Goal: Task Accomplishment & Management: Use online tool/utility

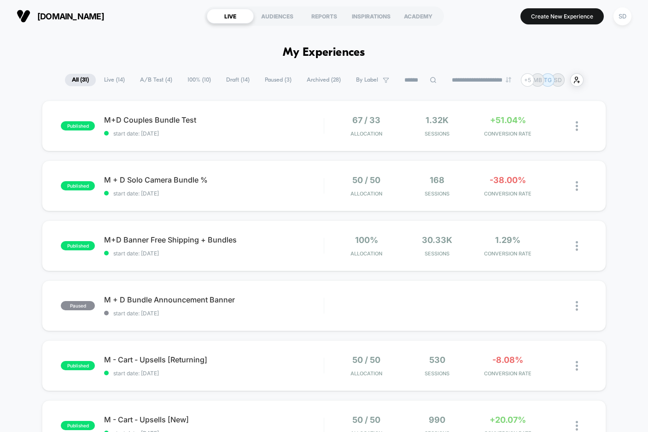
click at [153, 87] on div "**********" at bounding box center [324, 79] width 519 height 13
click at [149, 83] on span "A/B Test ( 4 )" at bounding box center [156, 80] width 46 height 12
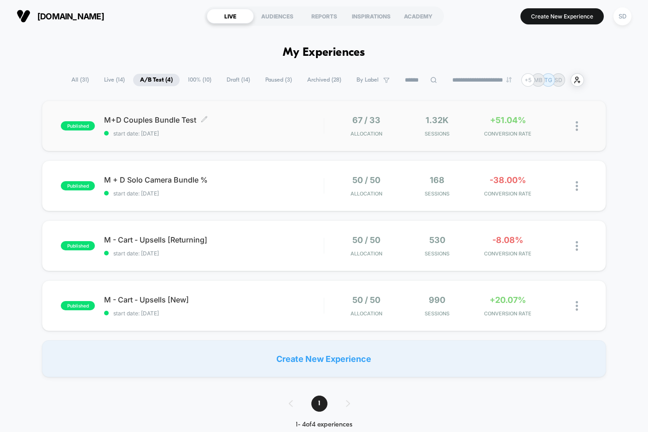
click at [157, 123] on span "M+D Couples Bundle Test Click to edit experience details" at bounding box center [213, 119] width 219 height 9
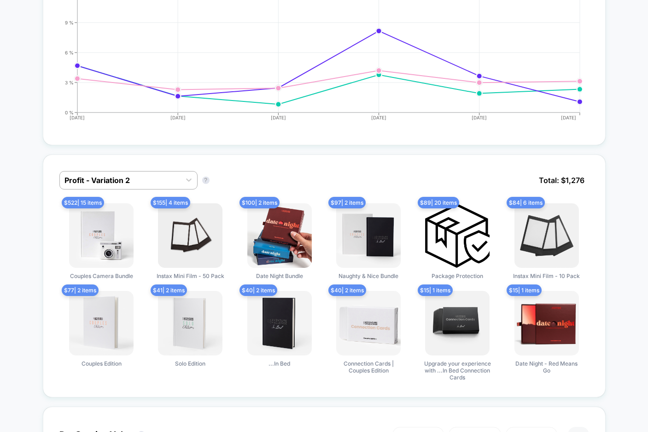
scroll to position [549, 0]
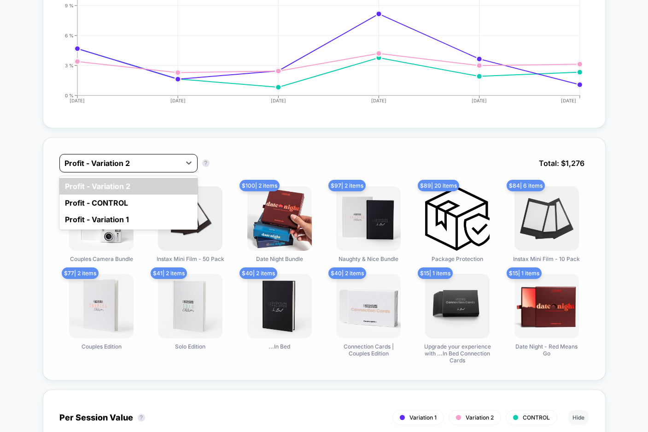
click at [129, 168] on div at bounding box center [119, 163] width 111 height 11
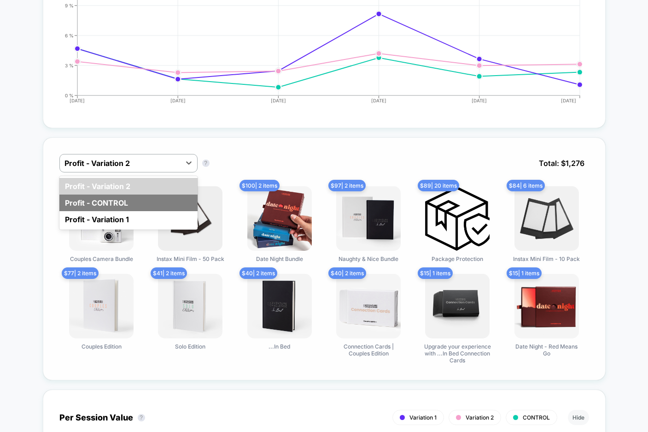
click at [111, 205] on div "Profit - CONTROL" at bounding box center [128, 202] width 138 height 17
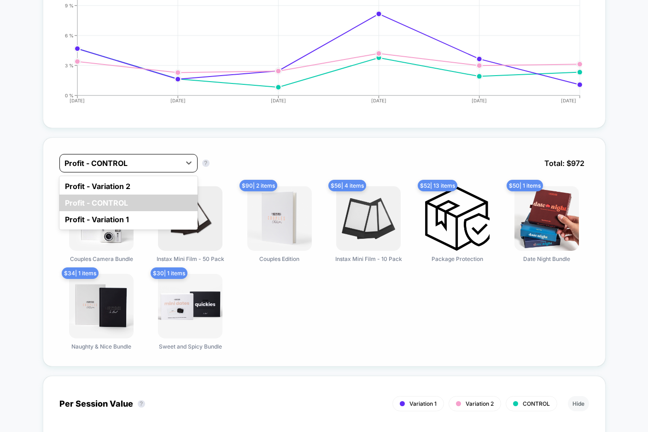
click at [133, 171] on div "Profit - CONTROL" at bounding box center [128, 163] width 138 height 18
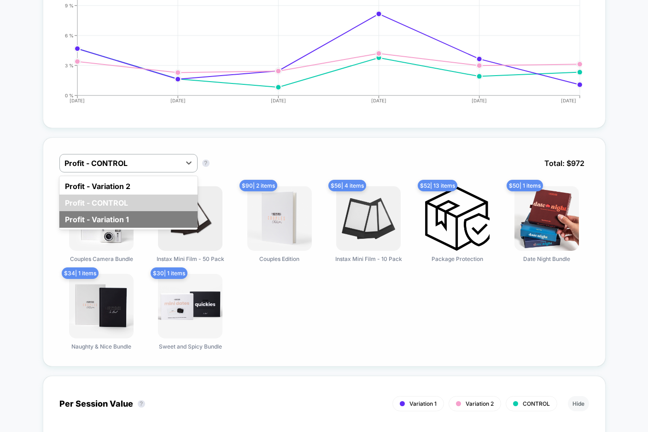
click at [123, 217] on div "Profit - Variation 1" at bounding box center [128, 219] width 138 height 17
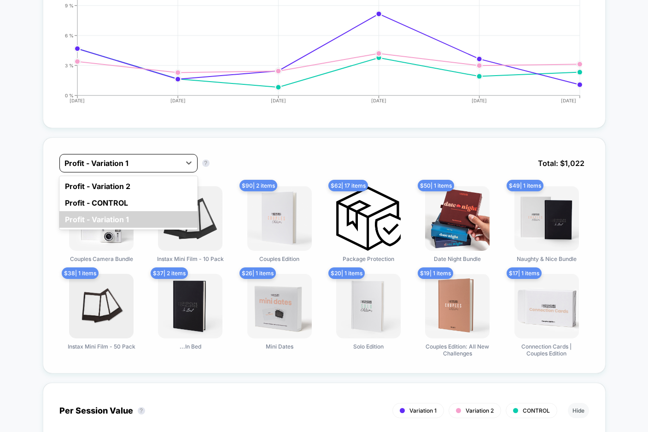
click at [152, 163] on div at bounding box center [119, 163] width 111 height 11
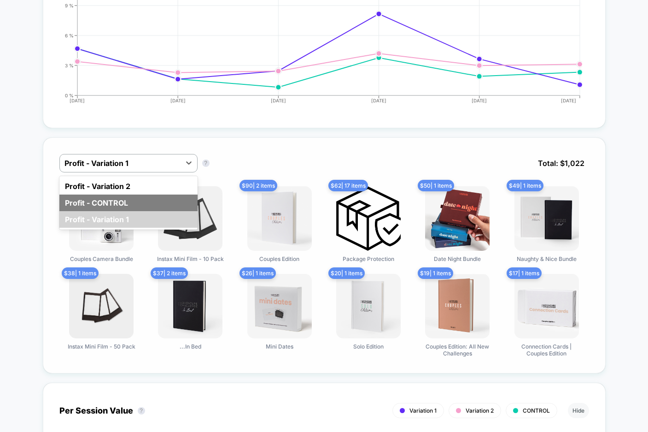
click at [128, 201] on div "Profit - CONTROL" at bounding box center [128, 202] width 138 height 17
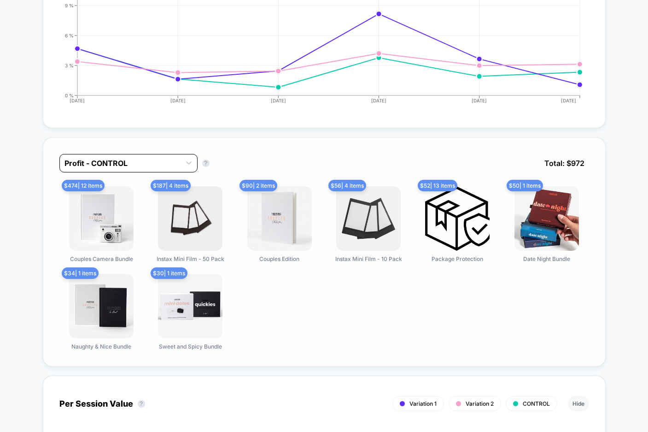
click at [147, 161] on div at bounding box center [119, 163] width 111 height 11
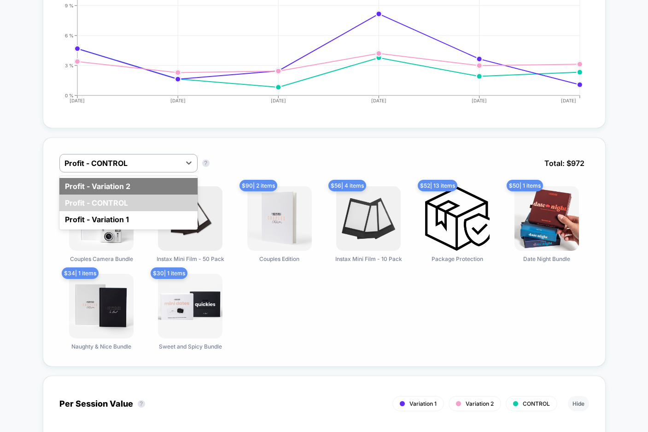
click at [130, 182] on div "Profit - Variation 2" at bounding box center [128, 186] width 138 height 17
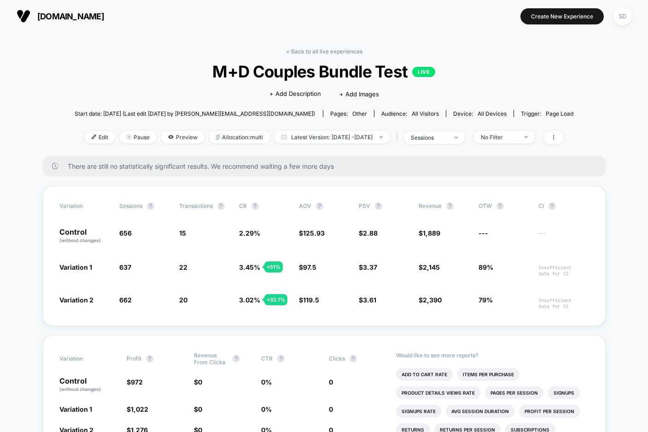
scroll to position [0, 0]
